Goal: Task Accomplishment & Management: Use online tool/utility

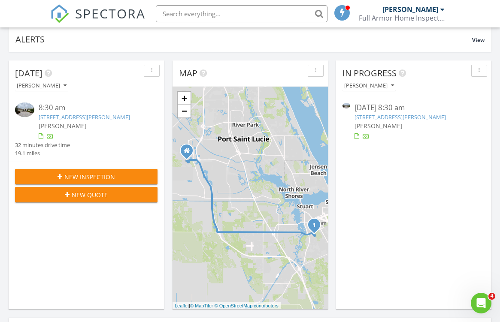
scroll to position [72, 0]
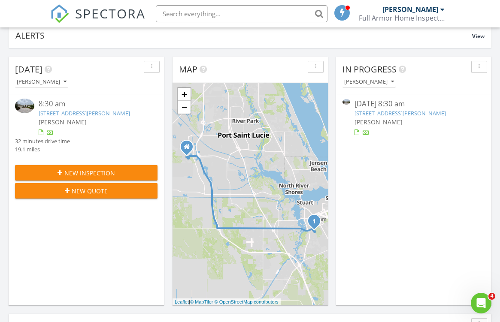
click at [115, 112] on link "[STREET_ADDRESS][PERSON_NAME]" at bounding box center [84, 113] width 91 height 8
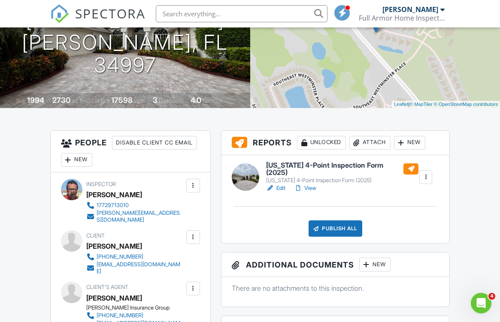
scroll to position [132, 0]
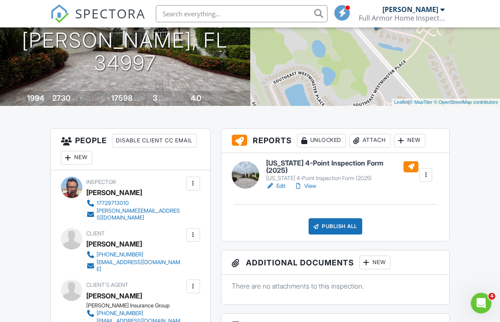
click at [326, 165] on h6 "[US_STATE] 4-Point Inspection Form (2025)" at bounding box center [342, 167] width 152 height 15
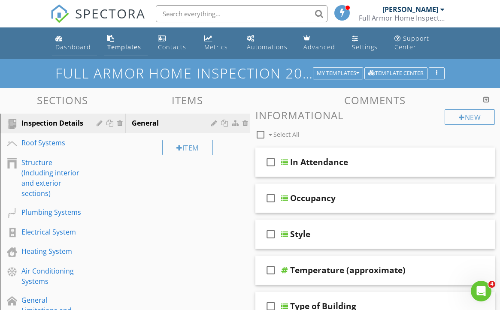
click at [69, 42] on link "Dashboard" at bounding box center [74, 43] width 45 height 24
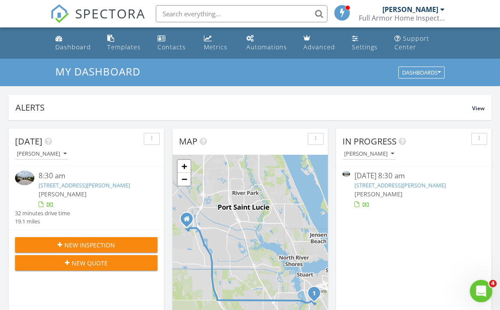
click at [488, 291] on div "Open Intercom Messenger" at bounding box center [479, 290] width 28 height 28
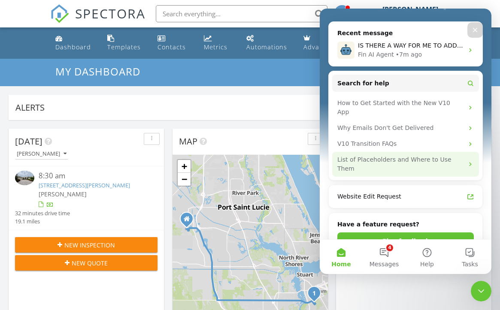
scroll to position [90, 0]
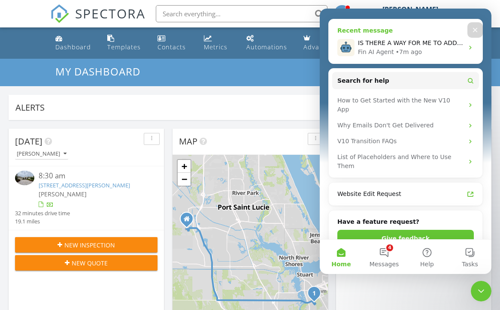
click at [379, 50] on div "Fin AI Agent" at bounding box center [376, 52] width 36 height 9
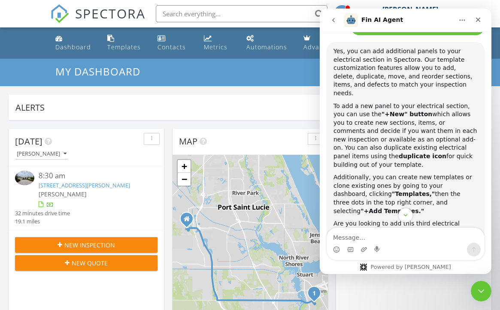
scroll to position [247, 0]
click at [398, 152] on b "duplicate icon" at bounding box center [422, 155] width 48 height 7
click at [118, 186] on link "3036 SE Doubleton Dr, Stuart, Fl 34997" at bounding box center [84, 185] width 91 height 8
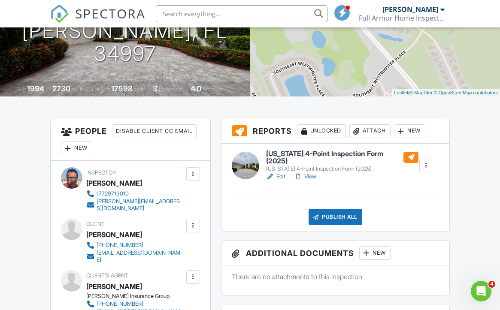
click at [309, 156] on h6 "[US_STATE] 4-Point Inspection Form (2025)" at bounding box center [342, 157] width 152 height 15
